Goal: Check status: Check status

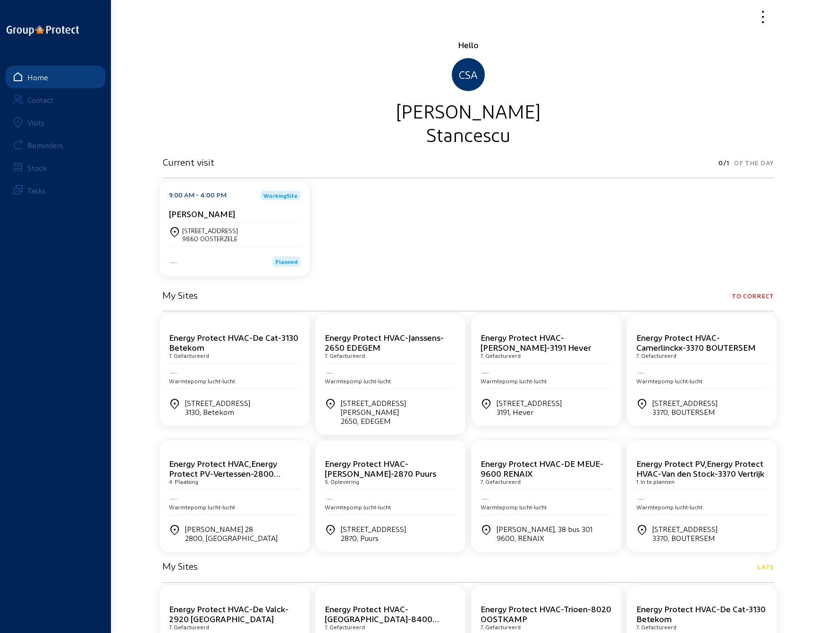
drag, startPoint x: 581, startPoint y: 7, endPoint x: 483, endPoint y: 16, distance: 98.1
click at [483, 16] on div at bounding box center [468, 17] width 623 height 22
click at [32, 121] on div "Visits" at bounding box center [35, 122] width 17 height 9
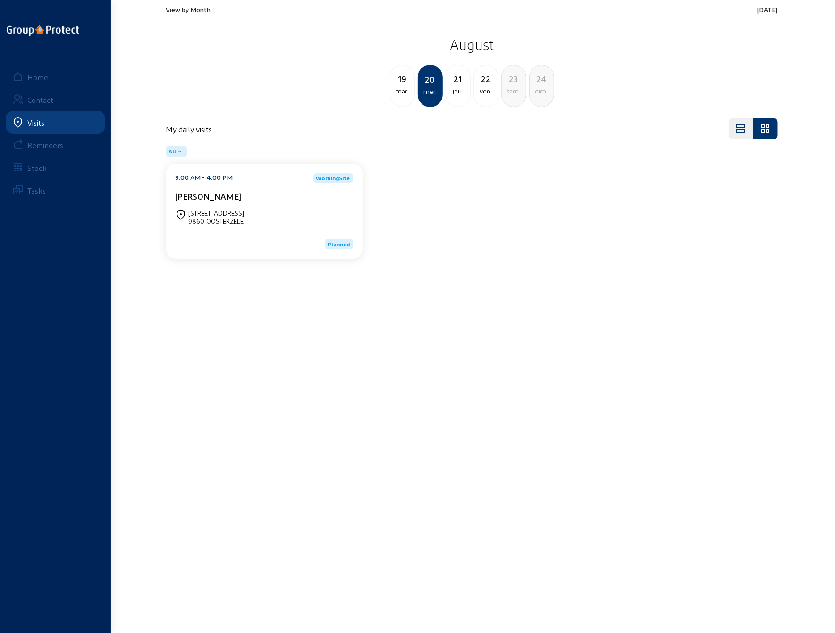
click at [456, 85] on div "jeu." at bounding box center [458, 90] width 24 height 11
click at [458, 88] on div "ven." at bounding box center [458, 90] width 24 height 11
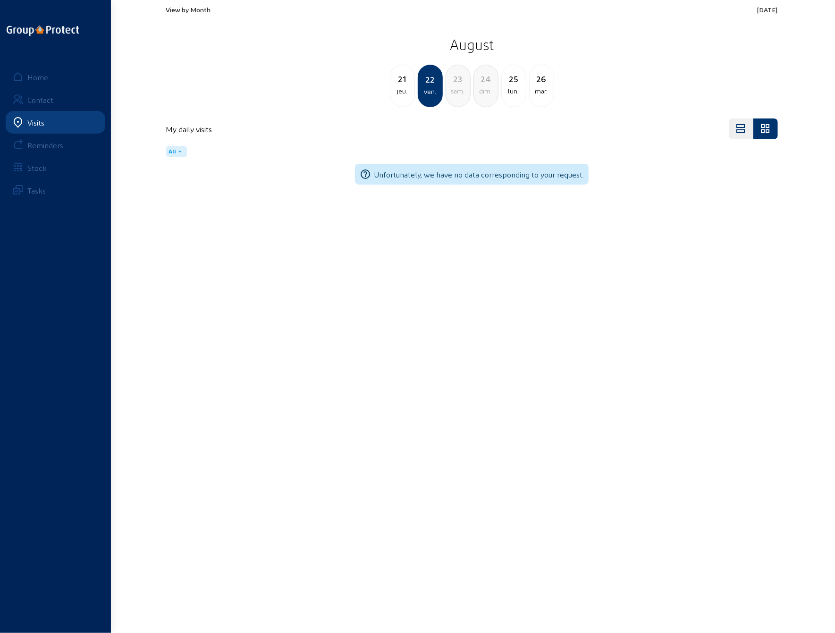
click at [427, 85] on div "22" at bounding box center [430, 79] width 23 height 13
click at [404, 88] on div "jeu." at bounding box center [402, 90] width 24 height 11
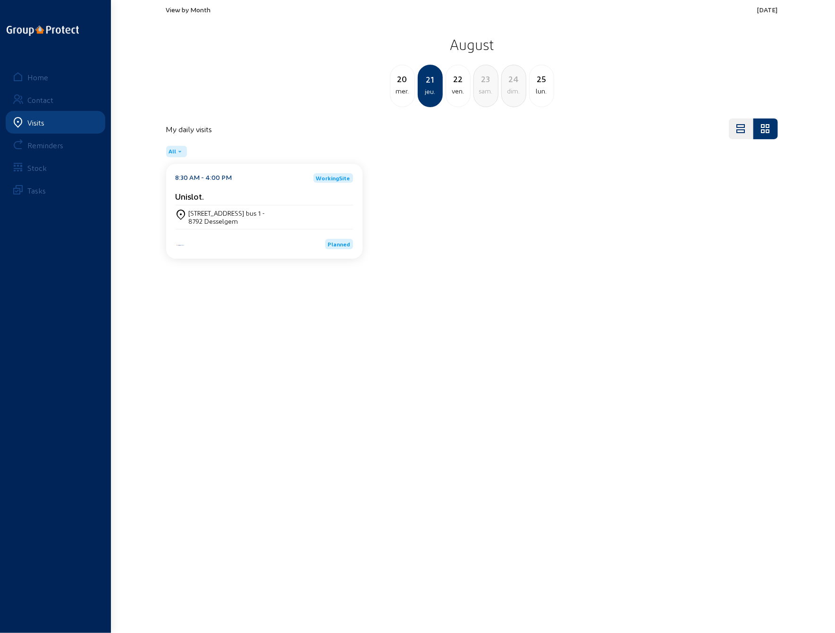
click at [404, 87] on div "mer." at bounding box center [402, 90] width 24 height 11
click at [458, 90] on div "jeu." at bounding box center [458, 90] width 24 height 11
click at [458, 89] on div "ven." at bounding box center [458, 90] width 24 height 11
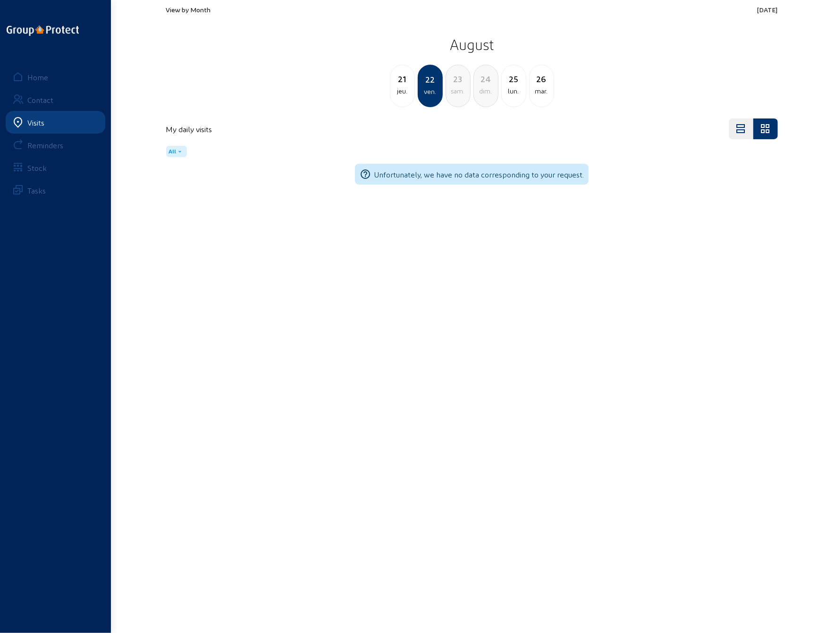
click at [429, 85] on div "22" at bounding box center [430, 79] width 23 height 13
click at [397, 86] on div "jeu." at bounding box center [402, 90] width 24 height 11
